Goal: Information Seeking & Learning: Learn about a topic

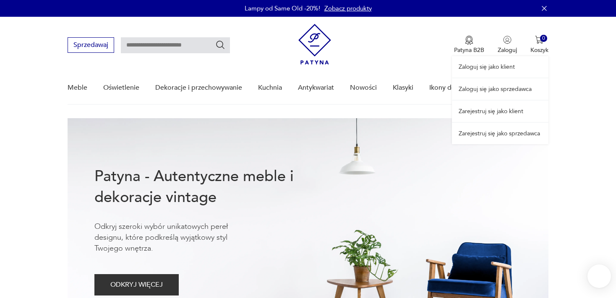
click at [504, 45] on div "Zaloguj się jako klient Zaloguj się jako sprzedawca Zarejestruj się jako klient…" at bounding box center [500, 81] width 97 height 128
click at [491, 88] on link "Zaloguj się jako sprzedawca" at bounding box center [500, 89] width 97 height 21
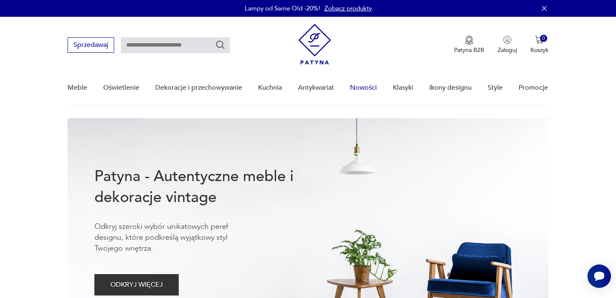
click at [360, 86] on link "Nowości" at bounding box center [363, 88] width 27 height 32
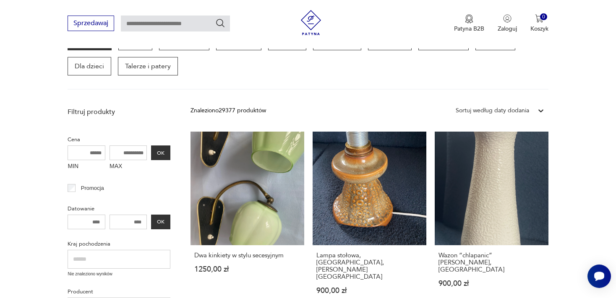
scroll to position [133, 0]
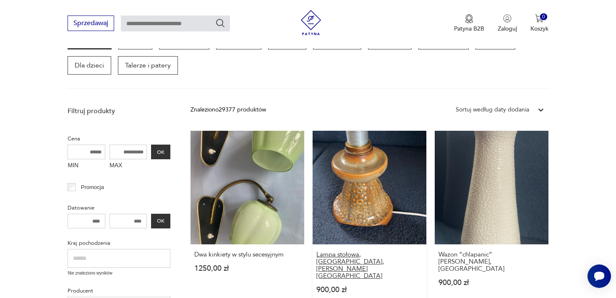
click at [343, 254] on h3 "Lampa stołowa, [GEOGRAPHIC_DATA], [PERSON_NAME][GEOGRAPHIC_DATA]" at bounding box center [370, 265] width 106 height 29
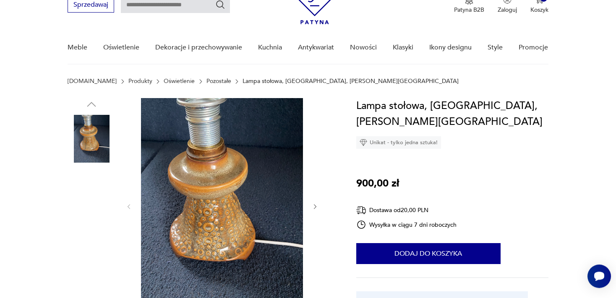
scroll to position [44, 0]
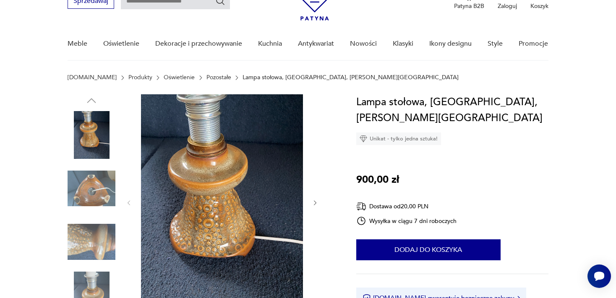
click at [98, 184] on img at bounding box center [92, 189] width 48 height 48
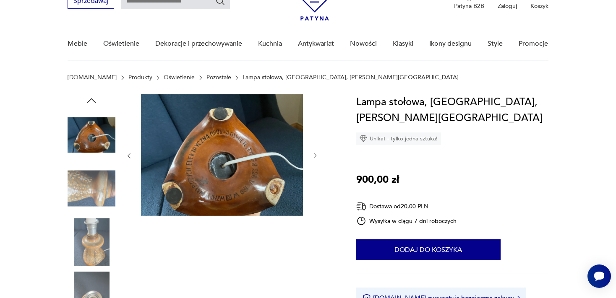
click at [98, 186] on img at bounding box center [92, 189] width 48 height 48
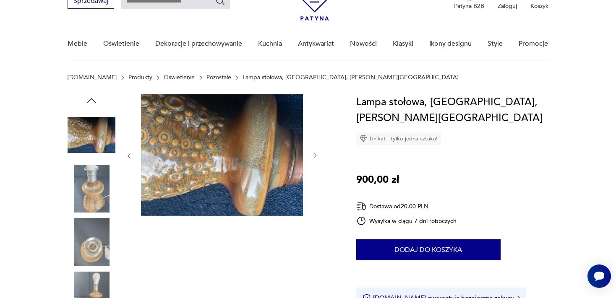
click at [98, 186] on img at bounding box center [92, 189] width 48 height 48
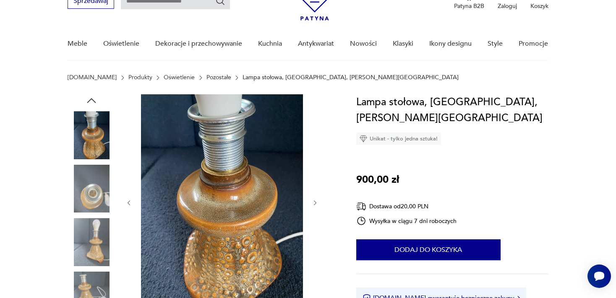
click at [98, 186] on img at bounding box center [92, 189] width 48 height 48
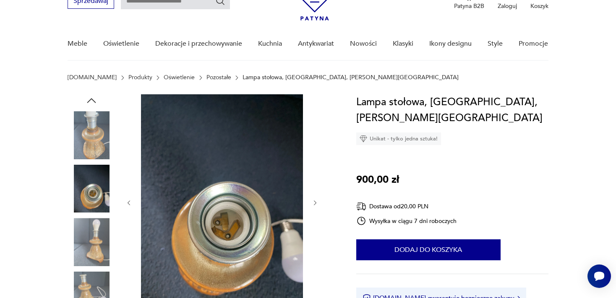
click at [98, 186] on img at bounding box center [92, 189] width 48 height 48
click at [97, 234] on img at bounding box center [92, 242] width 48 height 48
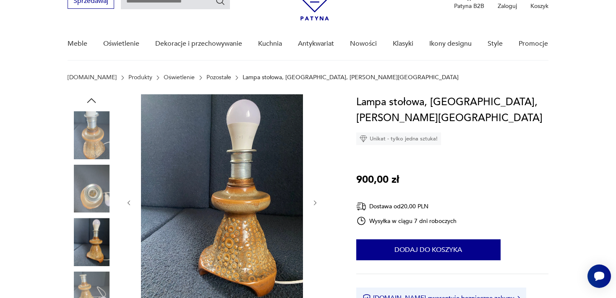
click at [93, 283] on img at bounding box center [92, 296] width 48 height 48
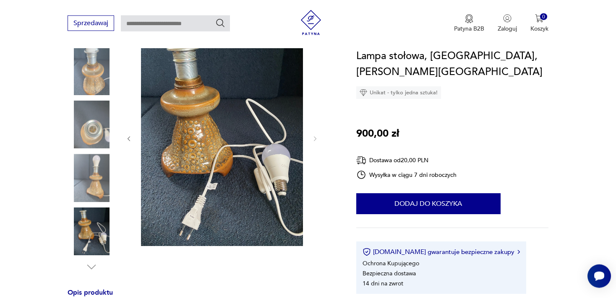
scroll to position [111, 0]
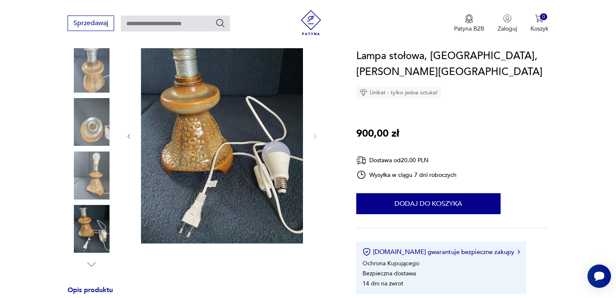
click at [97, 168] on img at bounding box center [92, 176] width 48 height 48
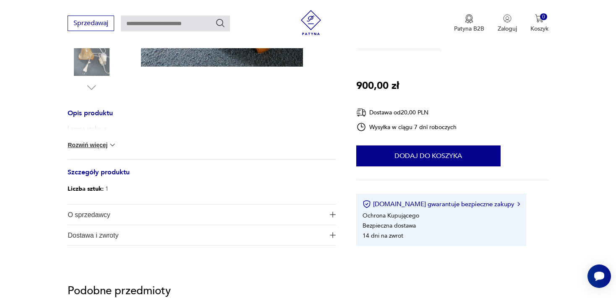
scroll to position [310, 0]
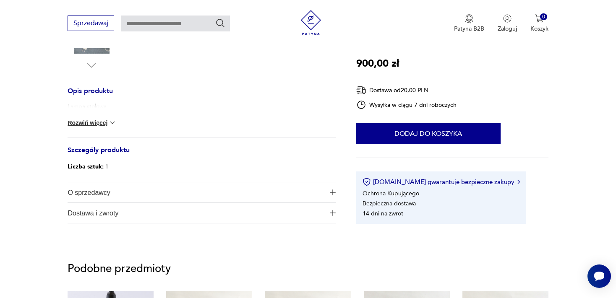
click at [99, 191] on span "O sprzedawcy" at bounding box center [196, 193] width 257 height 20
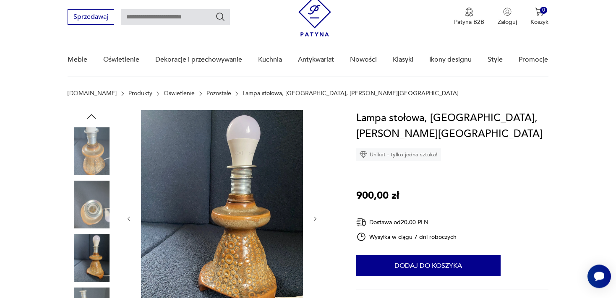
scroll to position [0, 0]
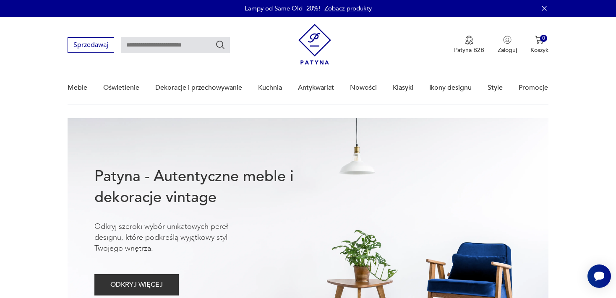
click at [370, 85] on link "Nowości" at bounding box center [363, 88] width 27 height 32
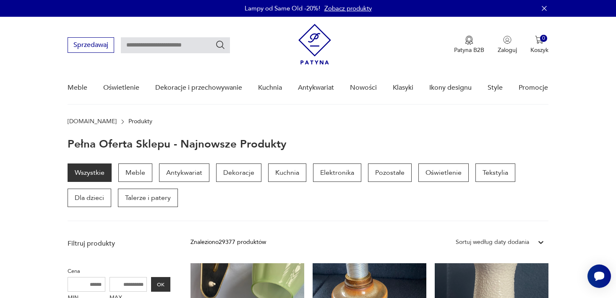
click at [193, 45] on input "text" at bounding box center [175, 45] width 109 height 16
type input "**********"
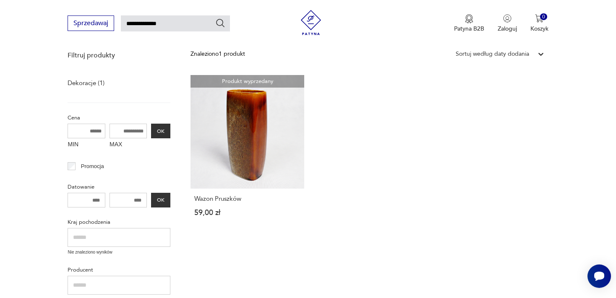
scroll to position [118, 0]
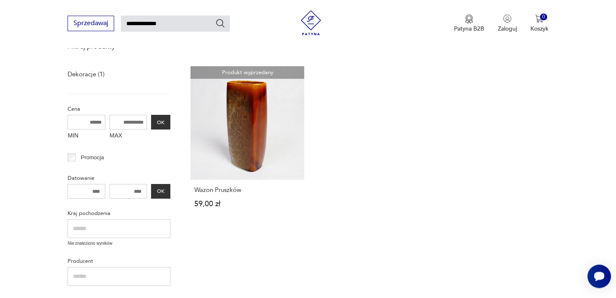
click at [179, 25] on input "**********" at bounding box center [175, 24] width 109 height 16
type input "**********"
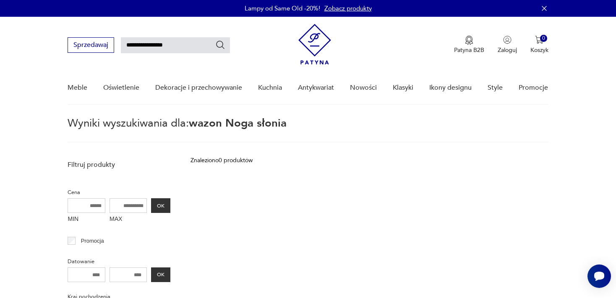
click at [191, 45] on input "**********" at bounding box center [175, 45] width 109 height 16
type input "**********"
click at [220, 45] on icon "Szukaj" at bounding box center [220, 45] width 10 height 10
type input "**********"
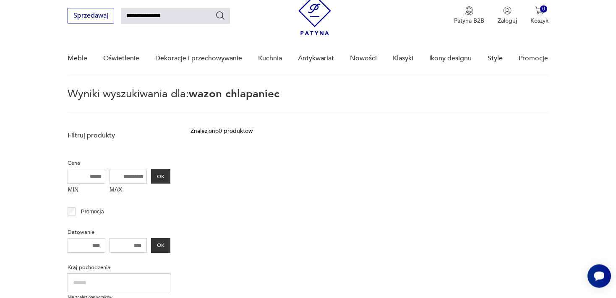
scroll to position [30, 0]
click at [184, 15] on input "**********" at bounding box center [175, 16] width 109 height 16
type input "**********"
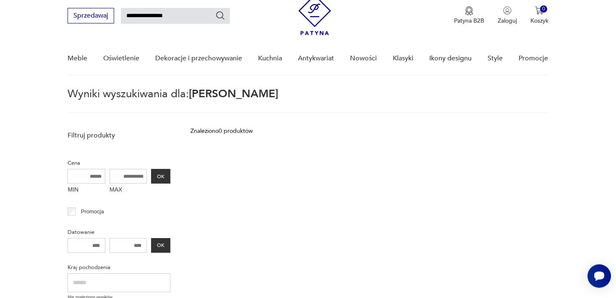
click at [218, 16] on icon "Szukaj" at bounding box center [220, 15] width 10 height 10
click at [199, 13] on input "**********" at bounding box center [175, 16] width 109 height 16
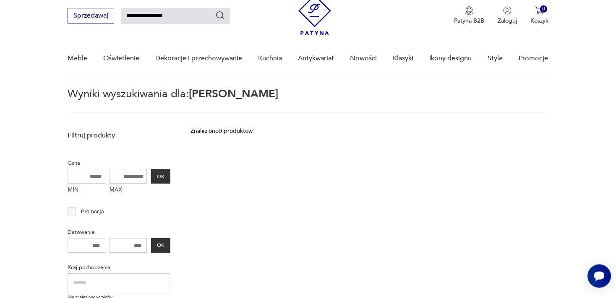
click at [221, 17] on icon "Szukaj" at bounding box center [221, 15] width 8 height 8
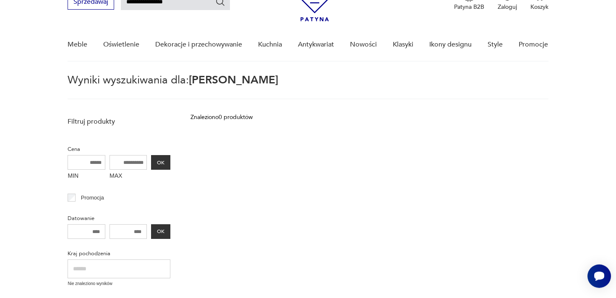
scroll to position [52, 0]
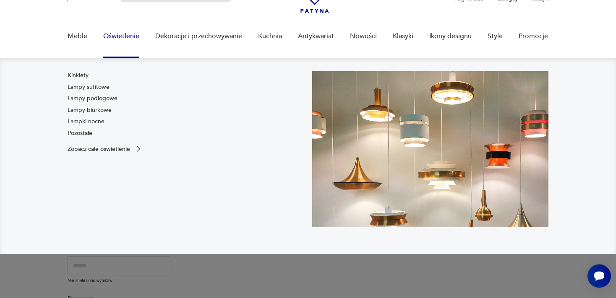
click at [123, 34] on link "Oświetlenie" at bounding box center [121, 36] width 36 height 32
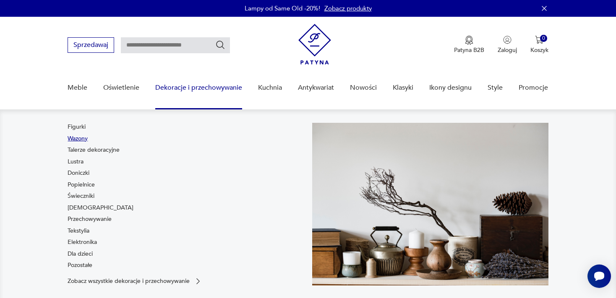
click at [81, 137] on link "Wazony" at bounding box center [78, 139] width 20 height 8
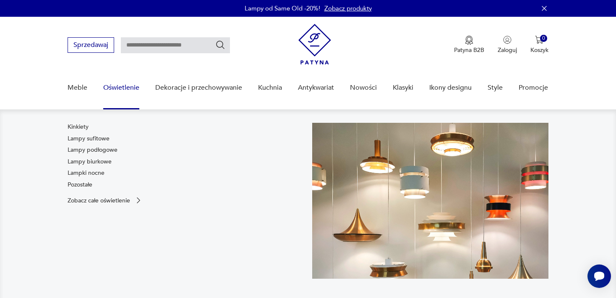
click at [122, 86] on link "Oświetlenie" at bounding box center [121, 88] width 36 height 32
click at [102, 200] on p "Zobacz całe oświetlenie" at bounding box center [99, 200] width 63 height 5
click at [83, 125] on link "Kinkiety" at bounding box center [78, 127] width 21 height 8
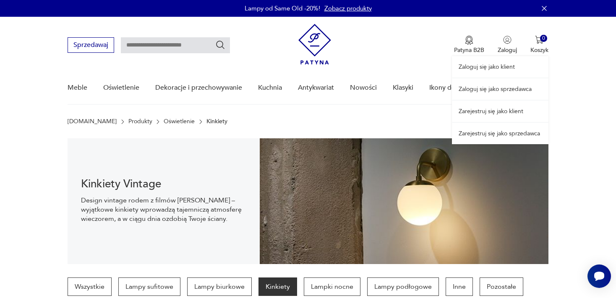
click at [489, 86] on link "Zaloguj się jako sprzedawca" at bounding box center [500, 89] width 97 height 21
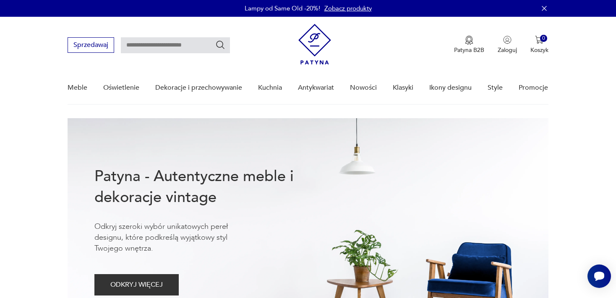
click at [185, 45] on input "text" at bounding box center [175, 45] width 109 height 16
type input "*****"
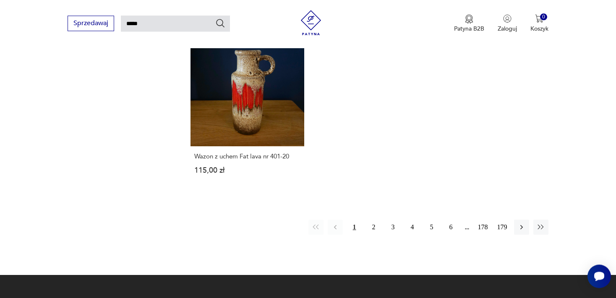
scroll to position [1079, 0]
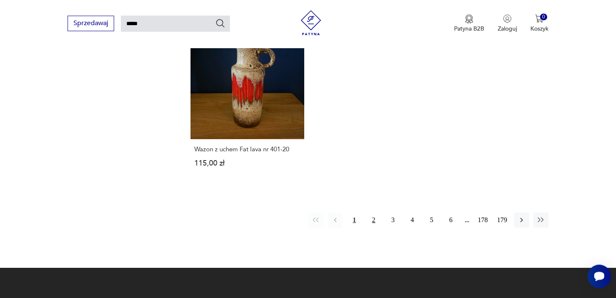
click at [372, 213] on button "2" at bounding box center [374, 220] width 15 height 15
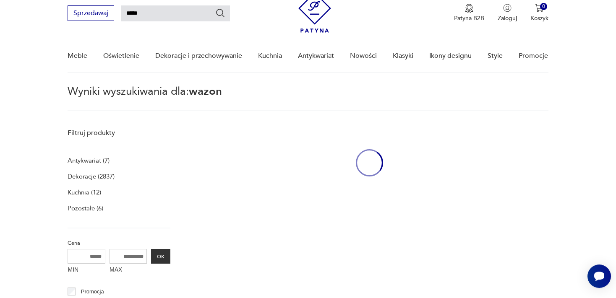
scroll to position [29, 0]
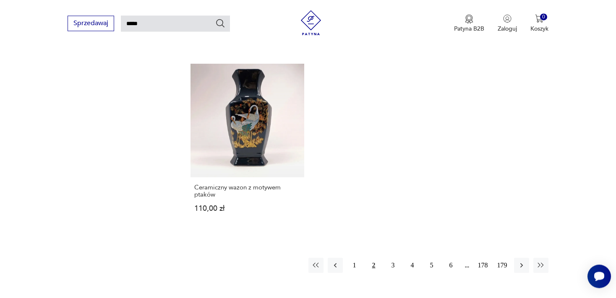
drag, startPoint x: 619, startPoint y: 295, endPoint x: 463, endPoint y: 230, distance: 168.6
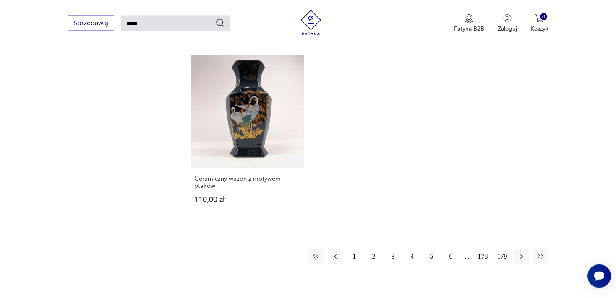
scroll to position [1064, 0]
click at [393, 249] on button "3" at bounding box center [393, 256] width 15 height 15
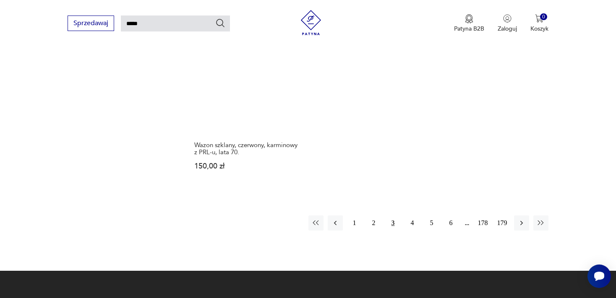
scroll to position [1064, 0]
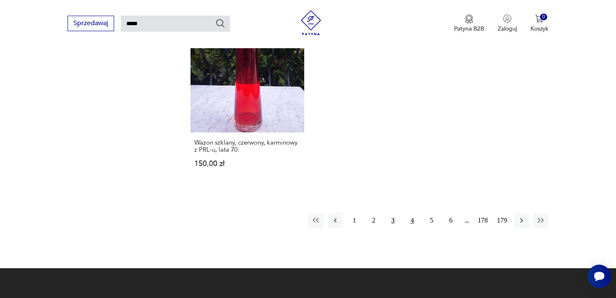
click at [412, 213] on button "4" at bounding box center [412, 220] width 15 height 15
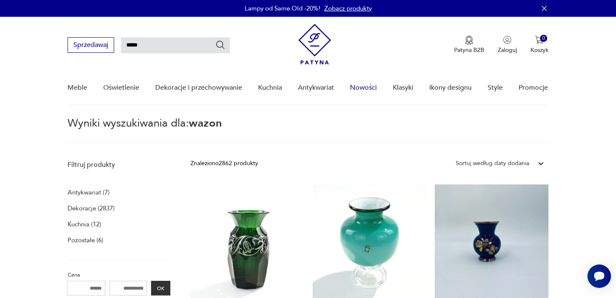
click at [366, 85] on link "Nowości" at bounding box center [363, 88] width 27 height 32
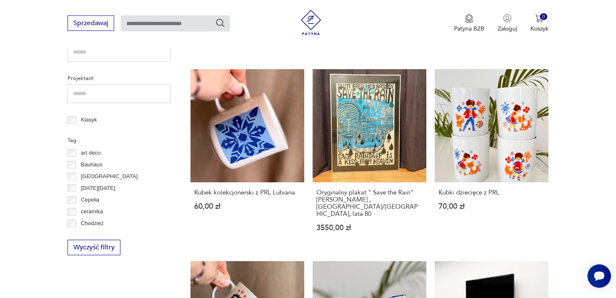
scroll to position [362, 0]
